Goal: Task Accomplishment & Management: Complete application form

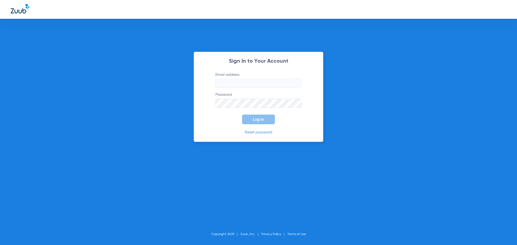
click at [245, 83] on input "Email address" at bounding box center [258, 83] width 86 height 9
type input "[EMAIL_ADDRESS][DOMAIN_NAME]"
click at [242, 115] on button "Log In" at bounding box center [258, 120] width 33 height 10
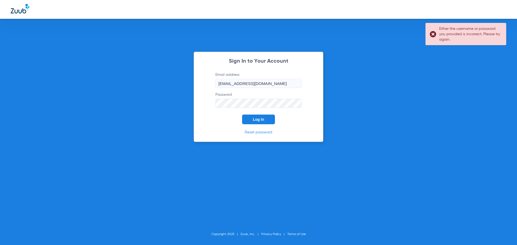
click at [242, 115] on button "Log In" at bounding box center [258, 120] width 33 height 10
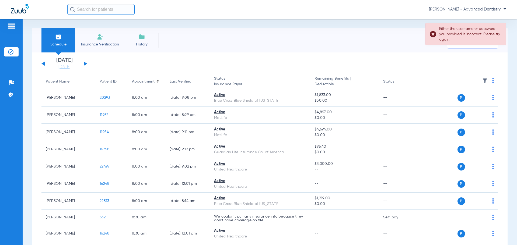
click at [144, 45] on span "History" at bounding box center [142, 44] width 26 height 5
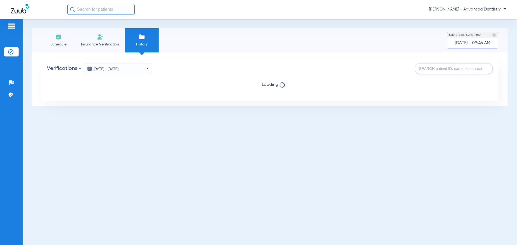
click at [98, 38] on img at bounding box center [100, 37] width 6 height 6
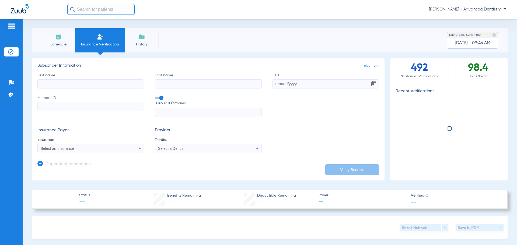
click at [63, 83] on input "First name" at bounding box center [90, 83] width 107 height 9
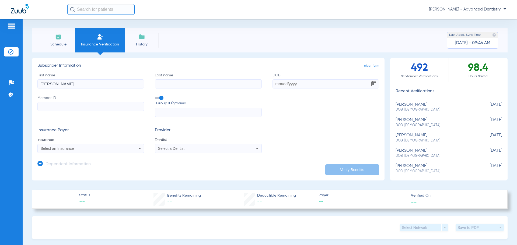
type input "[PERSON_NAME]"
type input "1"
type input "[DATE]"
click at [126, 110] on input "Member ID" at bounding box center [90, 106] width 107 height 9
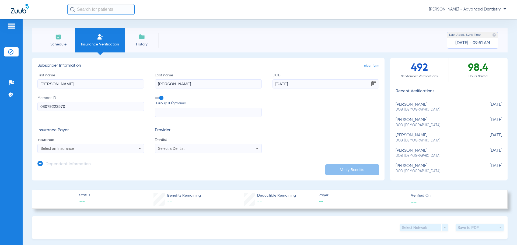
type input "08079223570"
click at [244, 118] on form "First name [PERSON_NAME] Last name [PERSON_NAME] [DEMOGRAPHIC_DATA] Member ID 0…" at bounding box center [208, 113] width 342 height 81
click at [240, 113] on input "text" at bounding box center [208, 112] width 107 height 9
type input "113676"
click at [87, 153] on app-dependent-form "Dependent Information" at bounding box center [208, 162] width 342 height 18
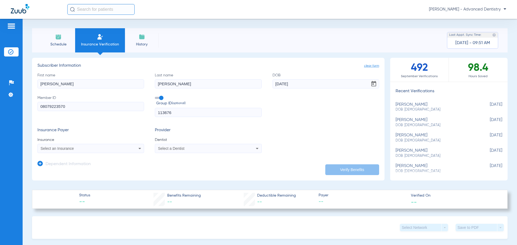
click at [85, 147] on div "Select an Insurance" at bounding box center [81, 149] width 81 height 4
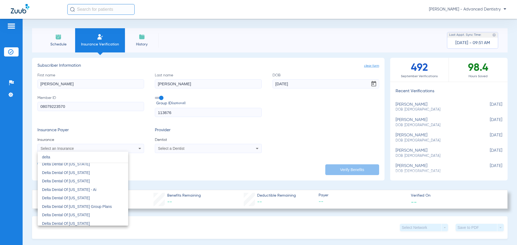
scroll to position [215, 0]
type input "delta"
click at [70, 189] on span "Delta Dental Of [US_STATE]" at bounding box center [66, 189] width 48 height 4
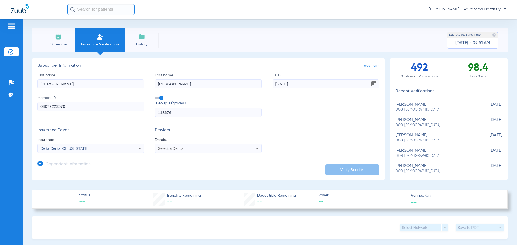
click at [193, 150] on div "Select a Dentist" at bounding box center [198, 149] width 81 height 4
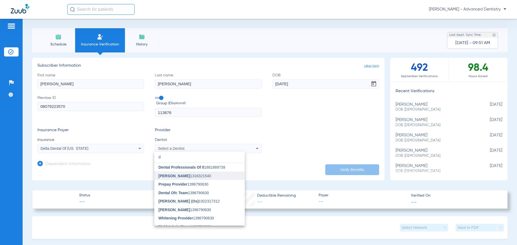
type input "d"
click at [197, 177] on span "[PERSON_NAME] 1316321540" at bounding box center [185, 176] width 53 height 4
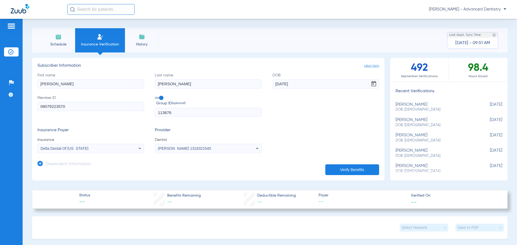
click at [351, 169] on button "Verify Benefits" at bounding box center [352, 170] width 54 height 11
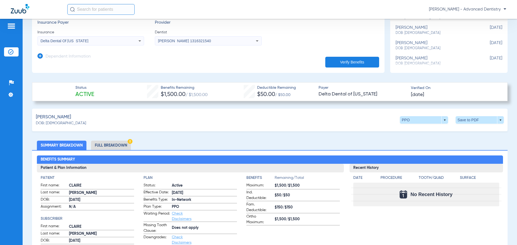
scroll to position [27, 0]
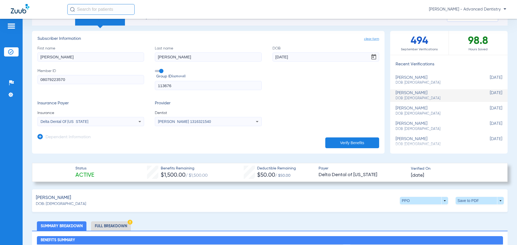
click at [460, 79] on div "[PERSON_NAME] DOB: [DEMOGRAPHIC_DATA]" at bounding box center [436, 80] width 80 height 10
type input "[PERSON_NAME]"
type input "[DATE]"
type input "966233064"
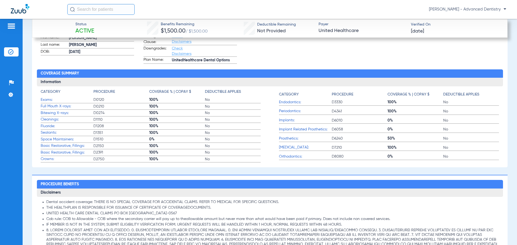
scroll to position [323, 0]
